Goal: Task Accomplishment & Management: Use online tool/utility

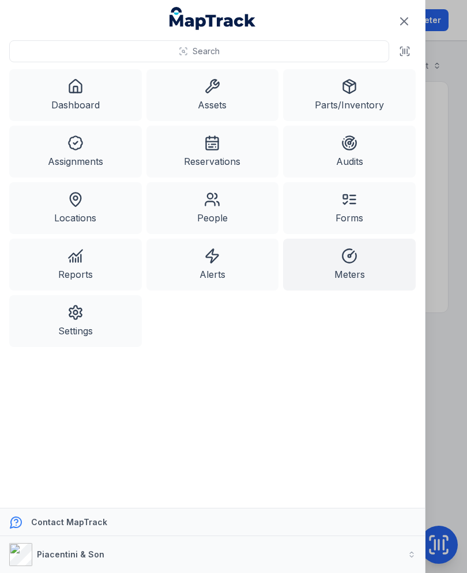
click at [224, 84] on link "Assets" at bounding box center [212, 95] width 133 height 52
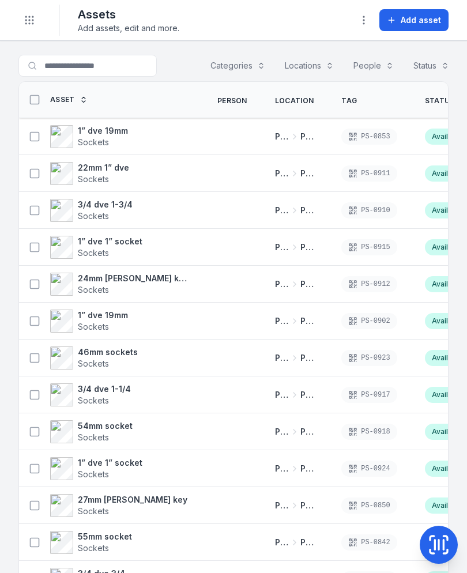
click at [123, 134] on strong "1” dve 19mm" at bounding box center [103, 131] width 50 height 12
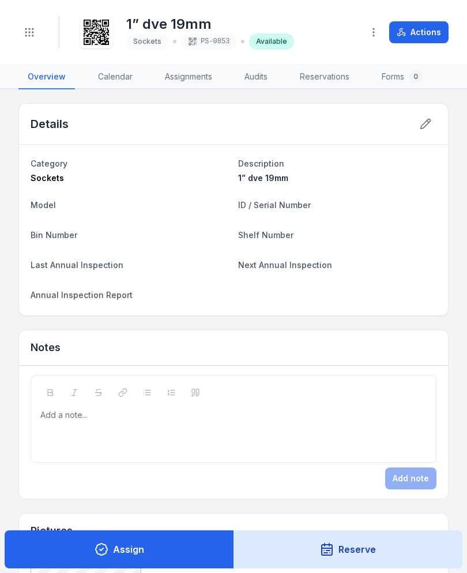
click at [27, 33] on circle "Toggle navigation" at bounding box center [25, 32] width 1 height 1
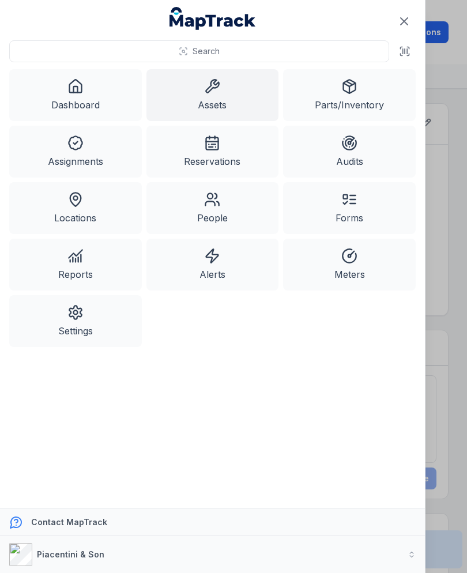
click at [229, 103] on link "Assets" at bounding box center [212, 95] width 133 height 52
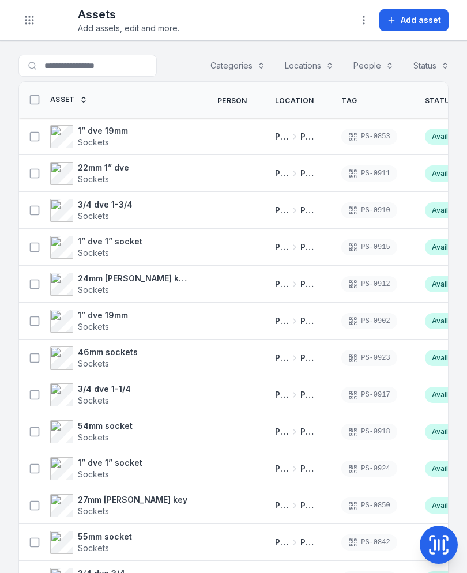
click at [33, 133] on icon at bounding box center [35, 137] width 12 height 12
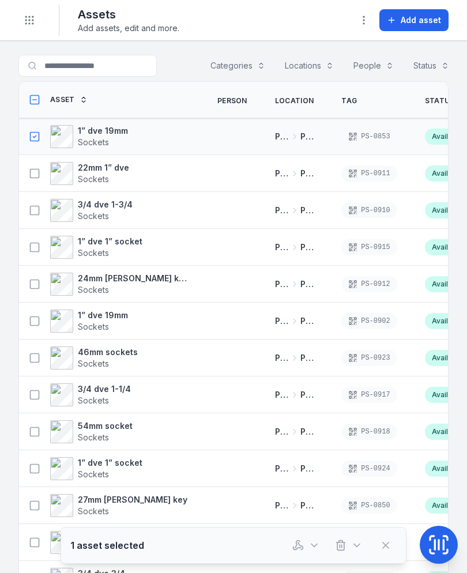
click at [29, 175] on icon at bounding box center [35, 174] width 12 height 12
click at [31, 210] on rect at bounding box center [35, 210] width 9 height 9
click at [34, 251] on icon at bounding box center [35, 248] width 12 height 12
click at [35, 287] on icon at bounding box center [35, 284] width 12 height 12
click at [35, 325] on icon at bounding box center [35, 321] width 12 height 12
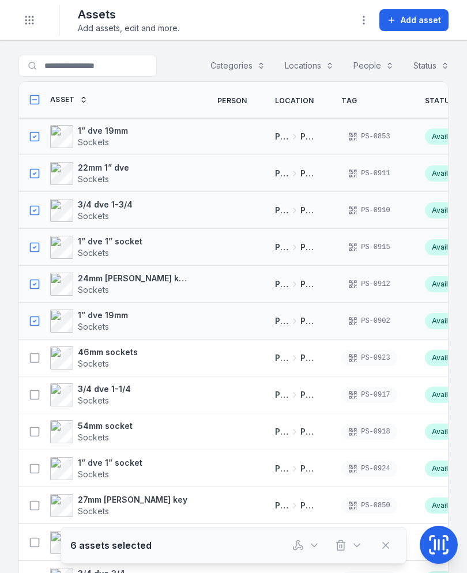
click at [31, 360] on rect at bounding box center [35, 357] width 9 height 9
click at [38, 397] on icon at bounding box center [35, 395] width 12 height 12
click at [35, 433] on icon at bounding box center [35, 432] width 12 height 12
click at [29, 470] on icon at bounding box center [35, 469] width 12 height 12
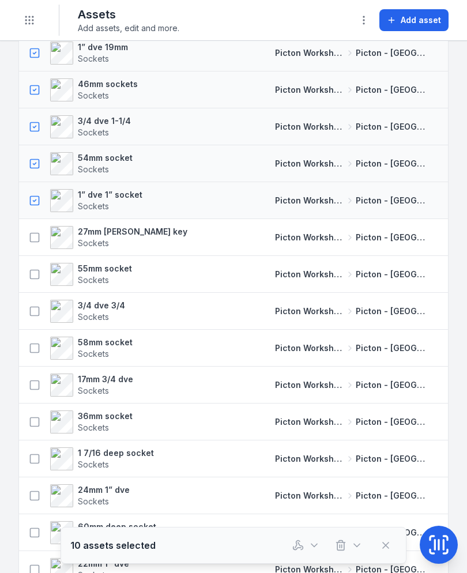
scroll to position [267, 0]
click at [33, 222] on div "27mm [PERSON_NAME] key Sockets" at bounding box center [111, 238] width 184 height 32
click at [32, 238] on icon at bounding box center [35, 238] width 12 height 12
click at [35, 291] on td "55mm socket Sockets" at bounding box center [111, 275] width 184 height 37
click at [31, 278] on rect at bounding box center [35, 274] width 9 height 9
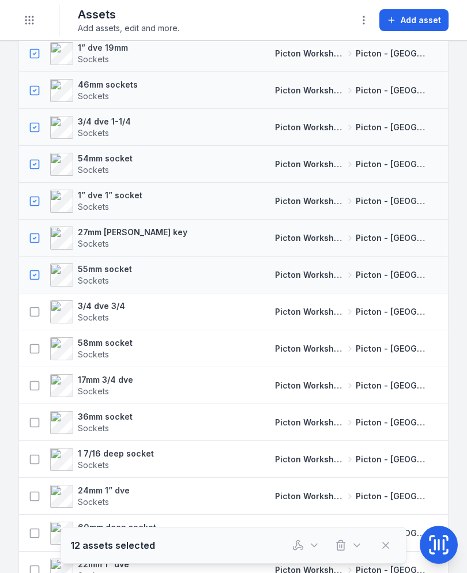
click at [32, 322] on button at bounding box center [35, 312] width 22 height 22
click at [31, 351] on rect at bounding box center [35, 348] width 9 height 9
click at [35, 390] on icon at bounding box center [35, 386] width 12 height 12
click at [25, 418] on button at bounding box center [35, 423] width 22 height 22
click at [31, 466] on button at bounding box center [35, 460] width 22 height 22
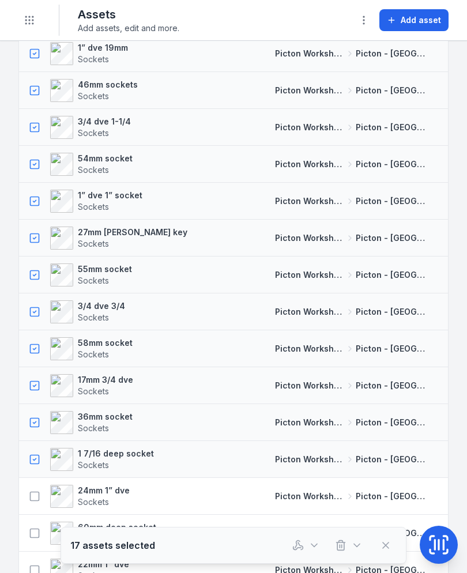
click at [26, 493] on button at bounding box center [35, 496] width 22 height 22
click at [29, 525] on button at bounding box center [35, 533] width 22 height 22
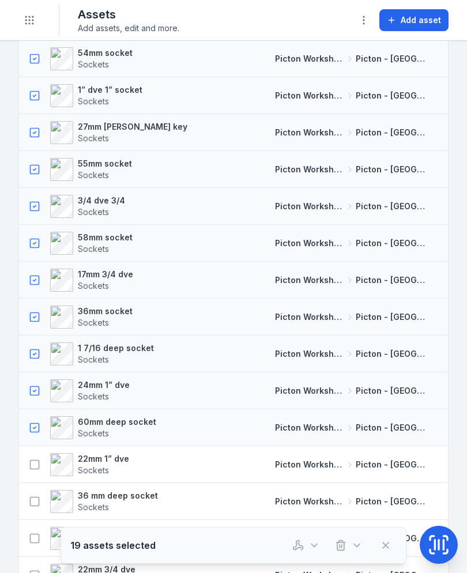
scroll to position [374, 0]
click at [301, 551] on button "button" at bounding box center [306, 545] width 38 height 22
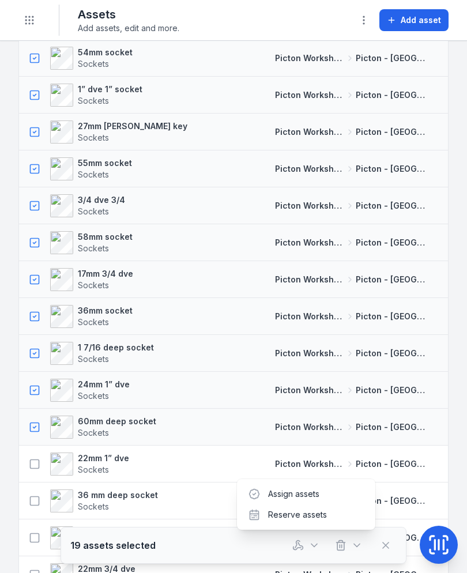
click at [306, 547] on button "button" at bounding box center [306, 545] width 38 height 22
click at [36, 454] on button at bounding box center [35, 464] width 22 height 22
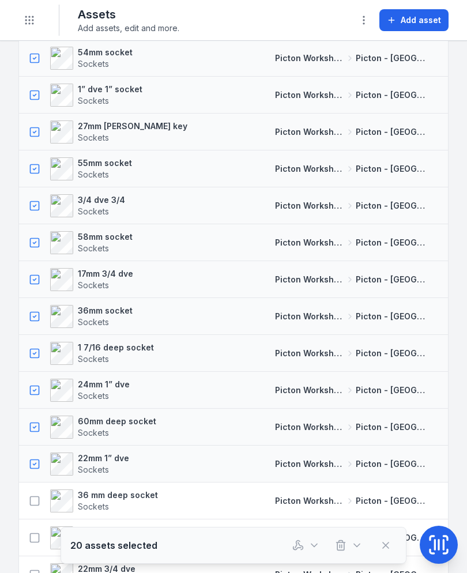
click at [34, 502] on icon at bounding box center [35, 501] width 12 height 12
click at [25, 545] on div "32mm socket Sockets" at bounding box center [78, 537] width 108 height 23
click at [28, 532] on button at bounding box center [35, 538] width 22 height 22
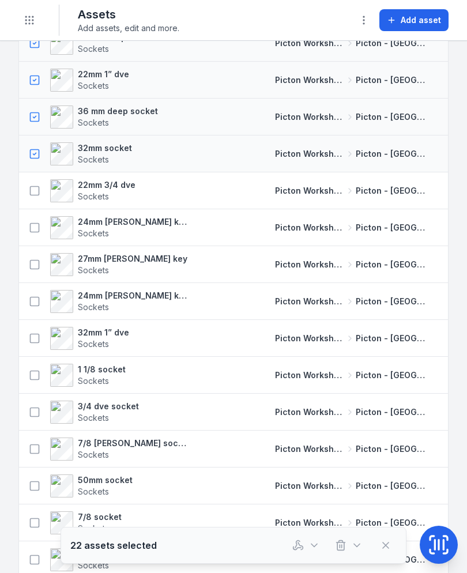
scroll to position [755, 0]
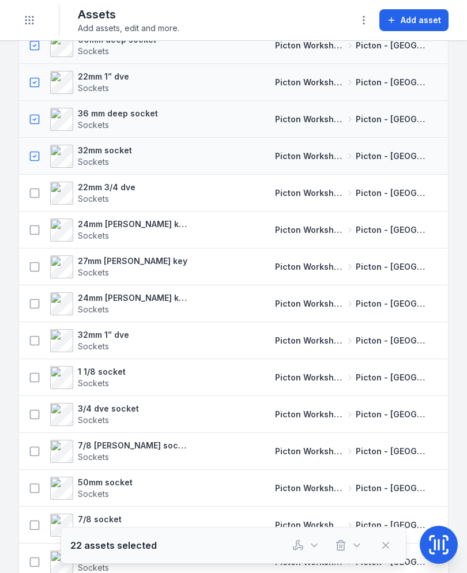
click at [25, 193] on button at bounding box center [35, 193] width 22 height 22
click at [33, 228] on icon at bounding box center [35, 230] width 12 height 12
click at [36, 233] on icon at bounding box center [35, 230] width 12 height 12
click at [37, 197] on icon at bounding box center [35, 193] width 12 height 12
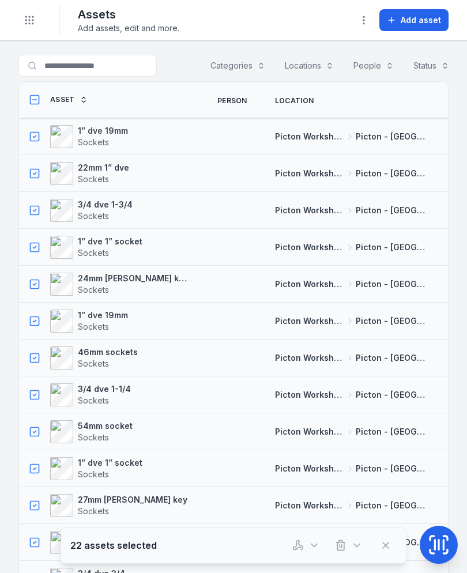
scroll to position [0, 0]
click at [300, 541] on icon "button" at bounding box center [297, 544] width 5 height 7
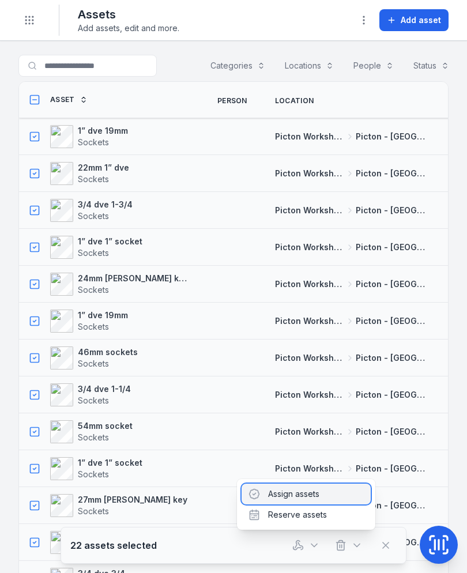
click at [328, 495] on div "Assign assets" at bounding box center [306, 494] width 129 height 21
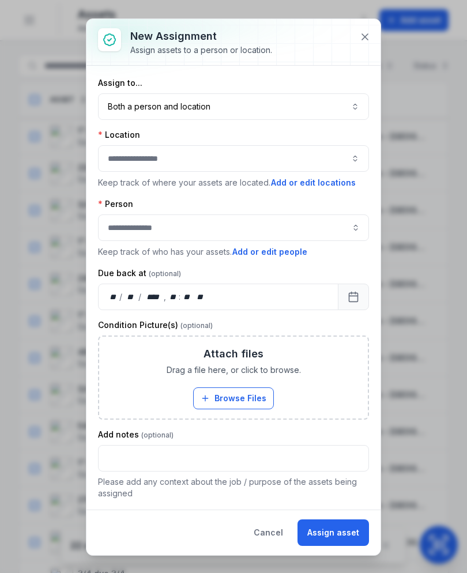
click at [341, 105] on button "Both a person and location ****" at bounding box center [233, 106] width 271 height 27
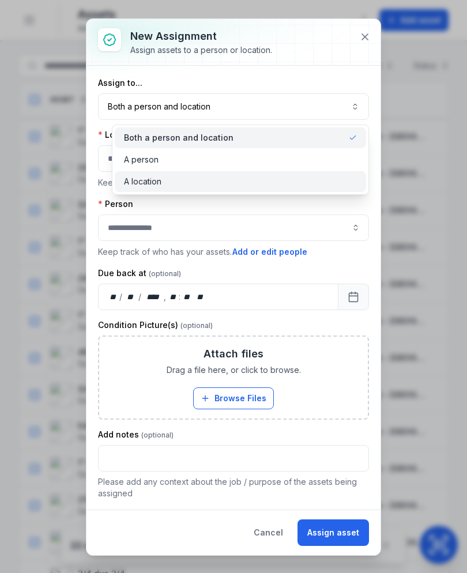
click at [288, 178] on div "A location" at bounding box center [240, 182] width 233 height 12
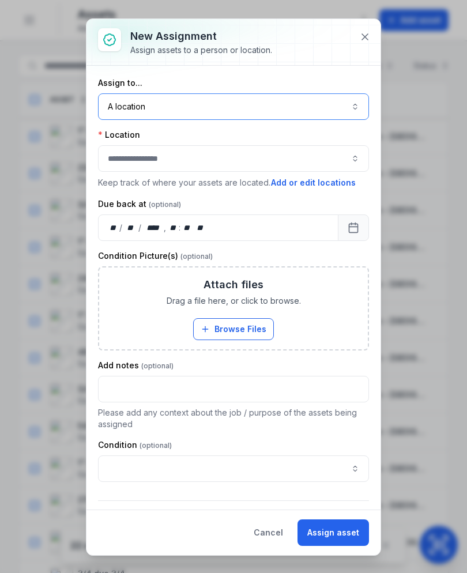
click at [326, 158] on div at bounding box center [233, 158] width 271 height 27
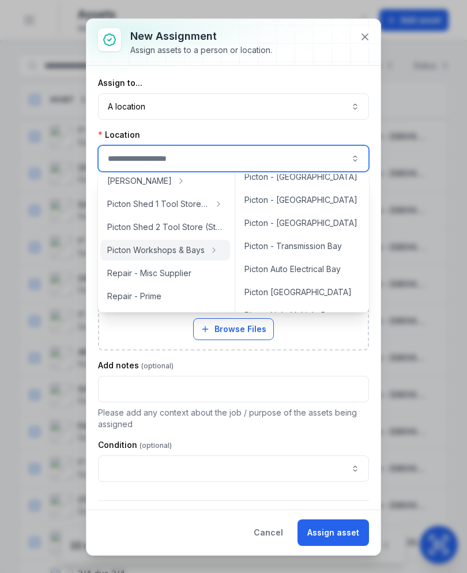
scroll to position [265, 0]
click at [310, 233] on div "Picton - [GEOGRAPHIC_DATA]" at bounding box center [302, 223] width 129 height 21
type input "**********"
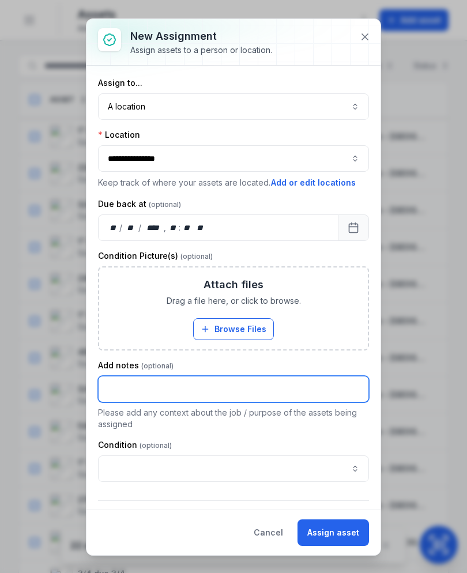
click at [281, 385] on input "text" at bounding box center [233, 389] width 271 height 27
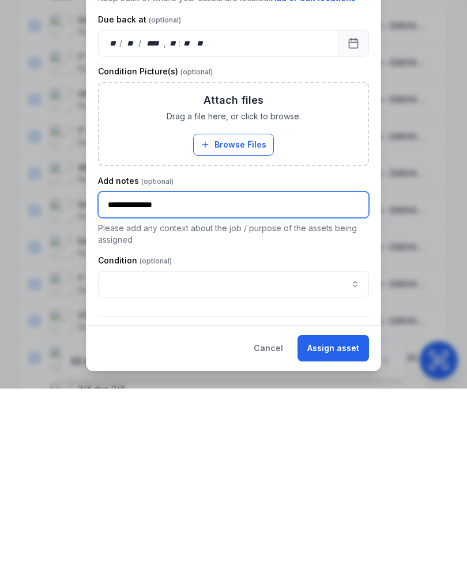
type input "**********"
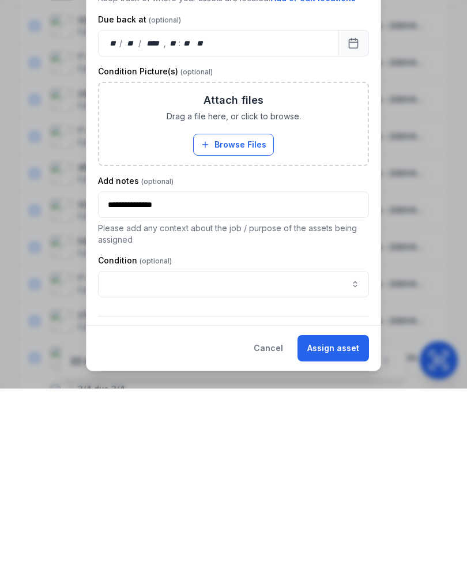
click at [359, 519] on button "Assign asset" at bounding box center [332, 532] width 71 height 27
